Goal: Navigation & Orientation: Find specific page/section

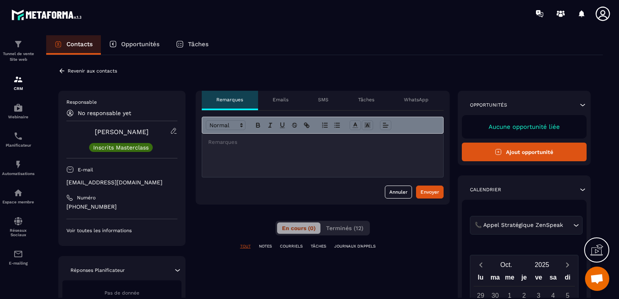
click at [323, 276] on div "**********" at bounding box center [323, 287] width 254 height 393
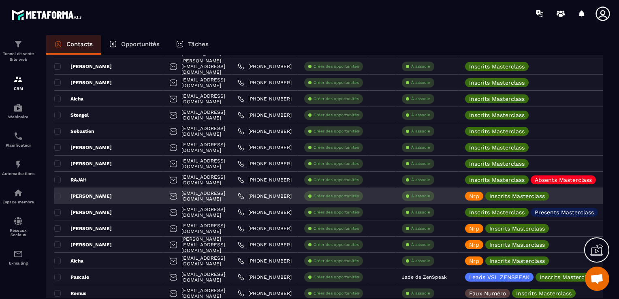
scroll to position [891, 0]
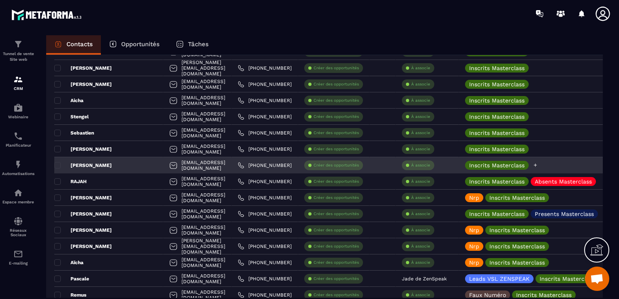
click at [538, 166] on icon at bounding box center [535, 164] width 5 height 5
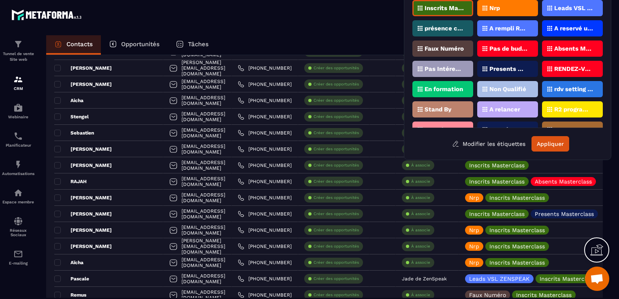
click at [515, 11] on div "Nrp" at bounding box center [507, 8] width 61 height 16
click at [554, 143] on button "Appliquer" at bounding box center [550, 143] width 38 height 15
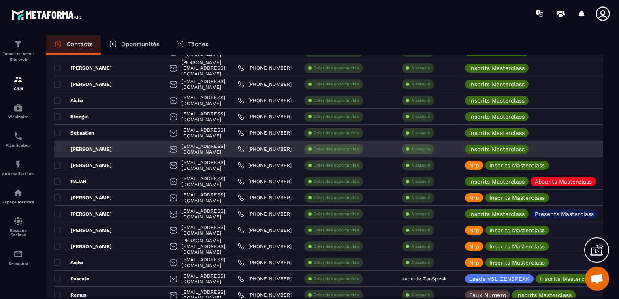
click at [109, 150] on div "[PERSON_NAME]" at bounding box center [108, 149] width 109 height 16
